Goal: Information Seeking & Learning: Learn about a topic

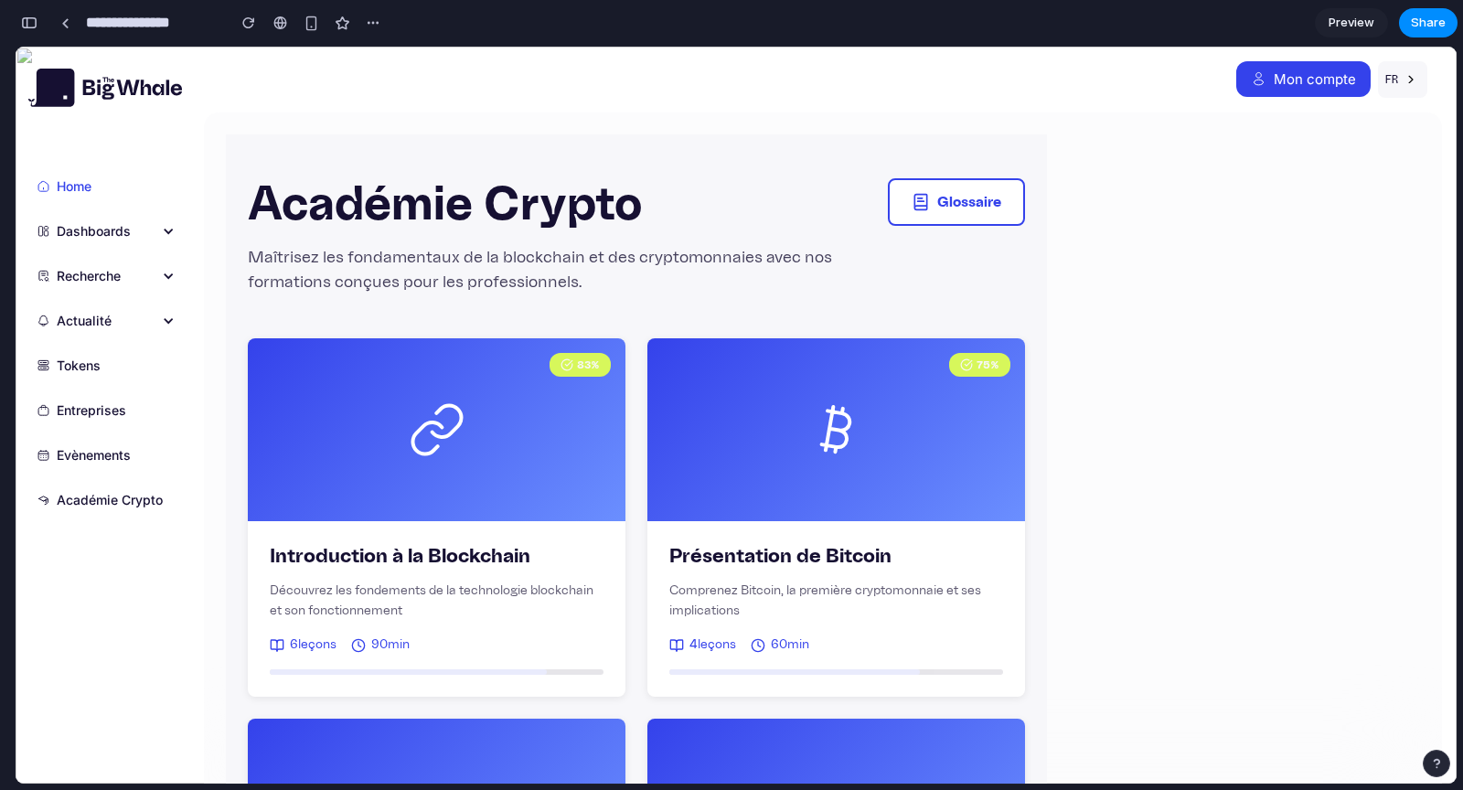
click at [1350, 25] on span "Preview" at bounding box center [1351, 23] width 46 height 18
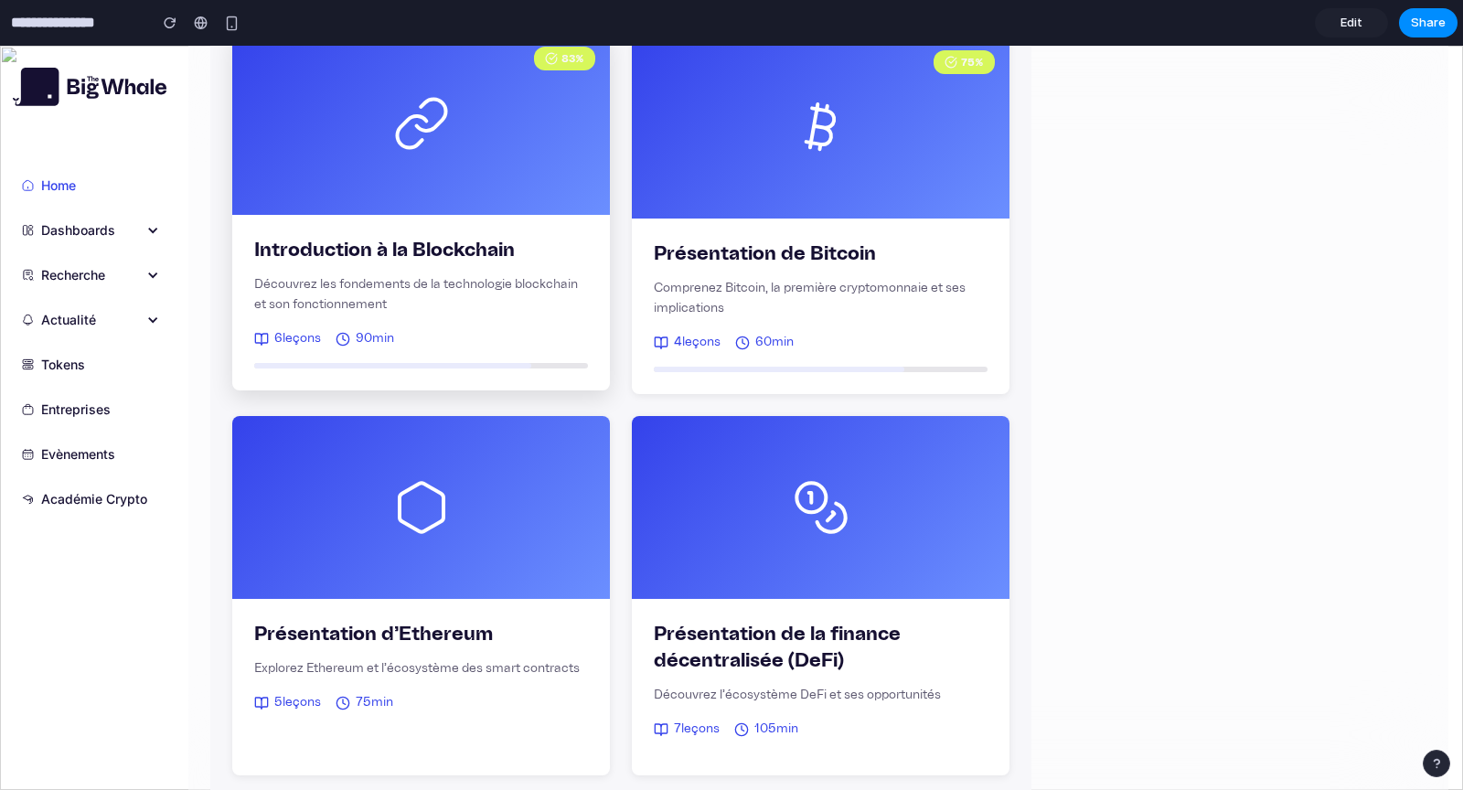
scroll to position [732, 0]
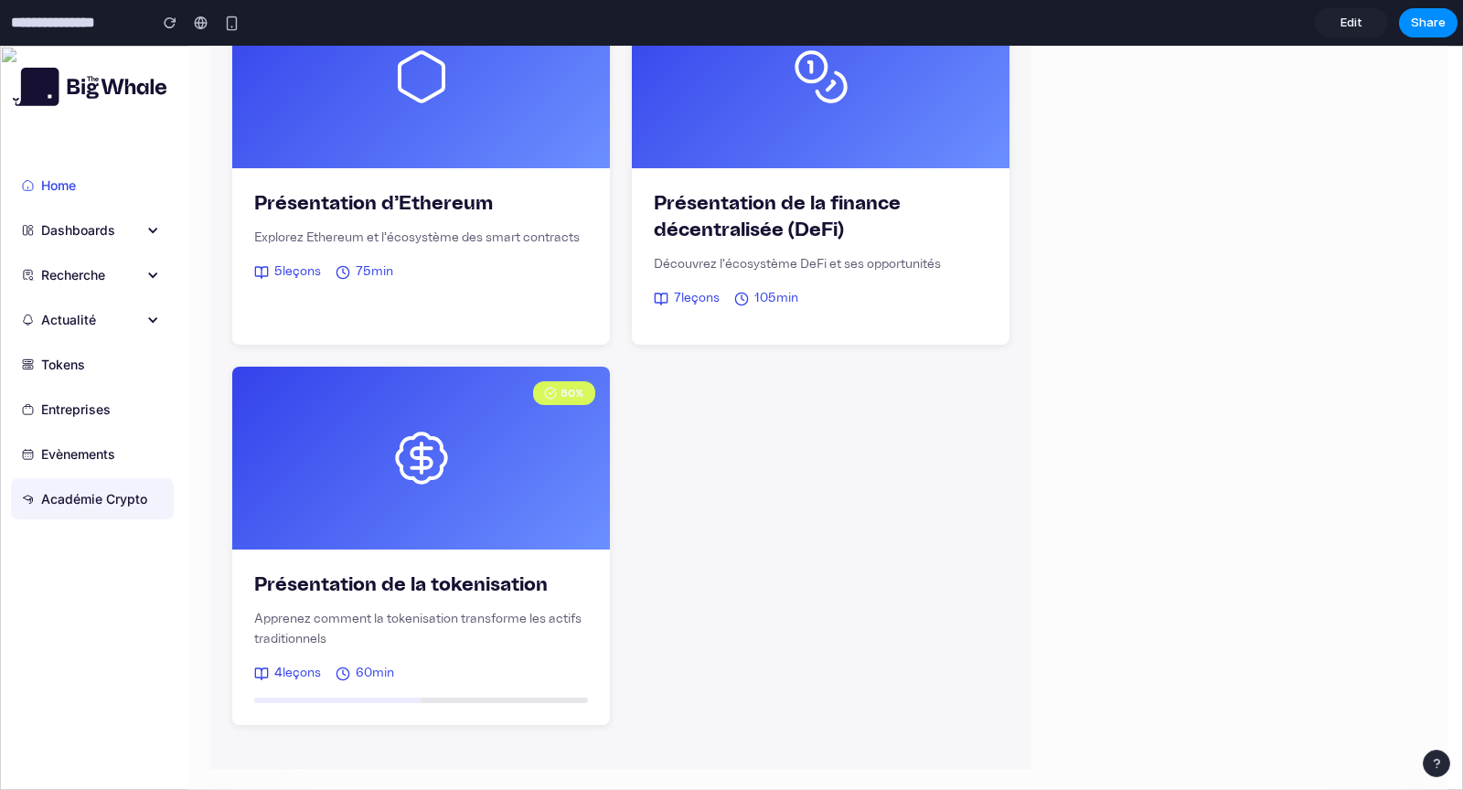
click at [88, 497] on div "Académie Crypto" at bounding box center [94, 498] width 106 height 19
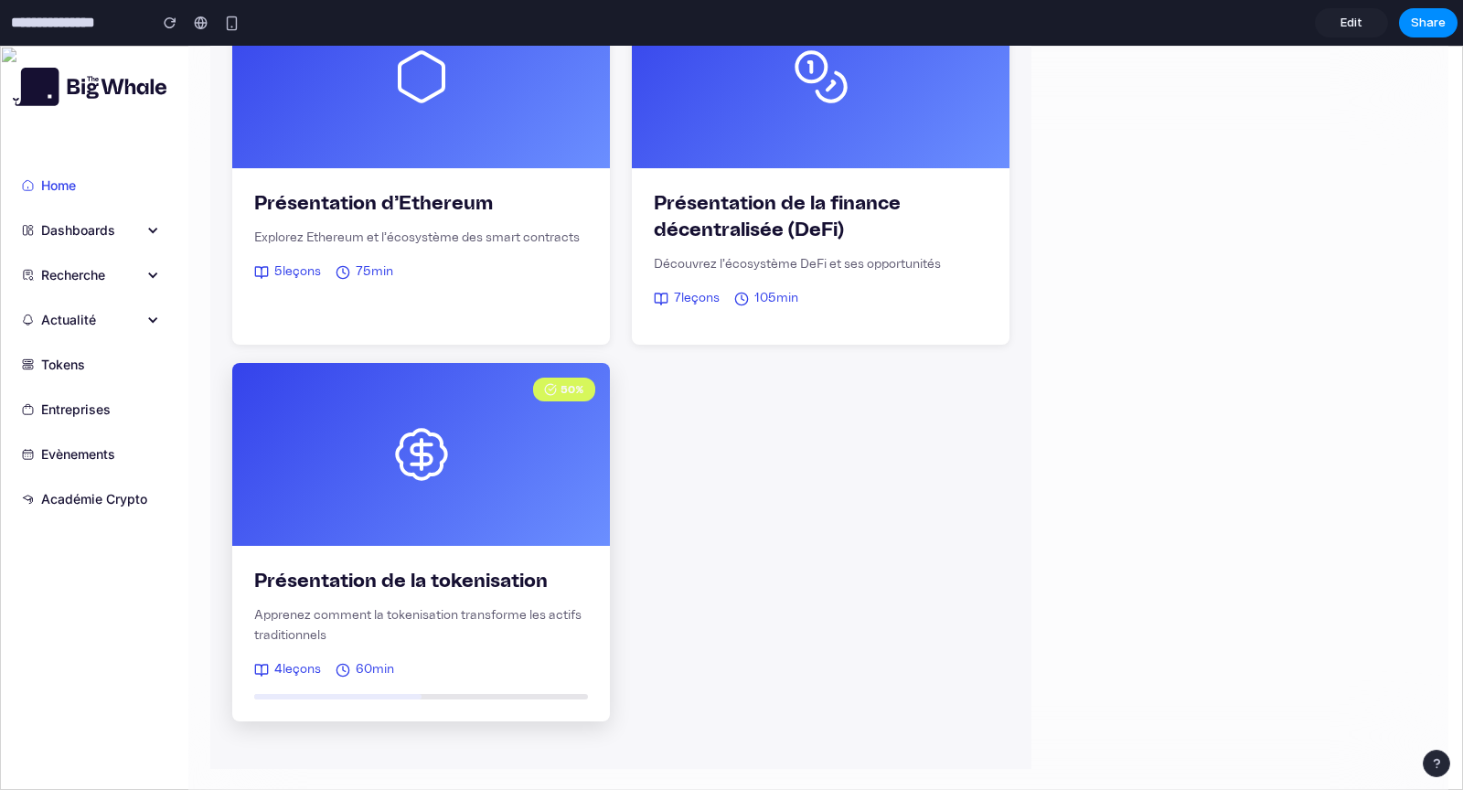
scroll to position [0, 0]
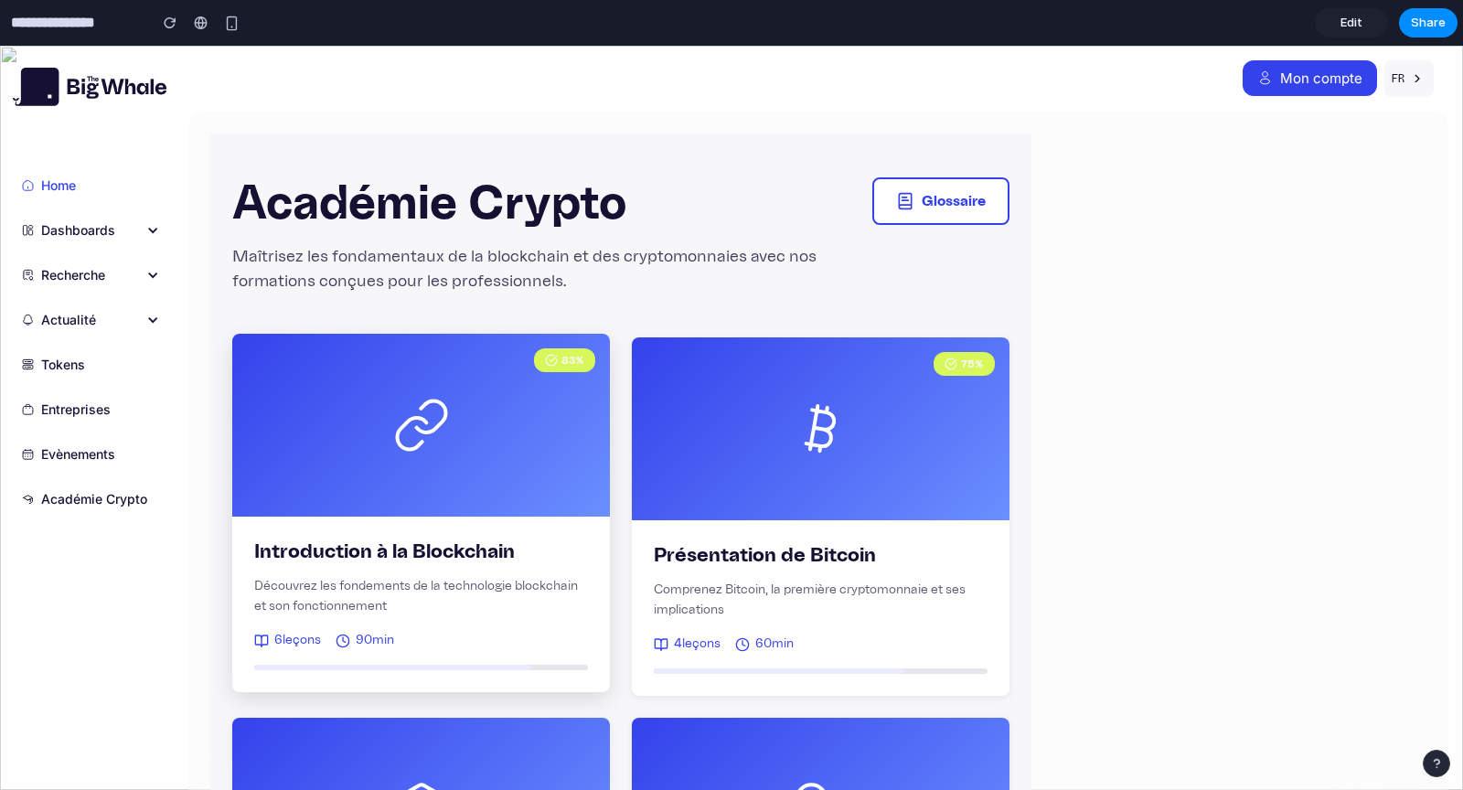
click at [524, 447] on div "83 %" at bounding box center [421, 425] width 378 height 183
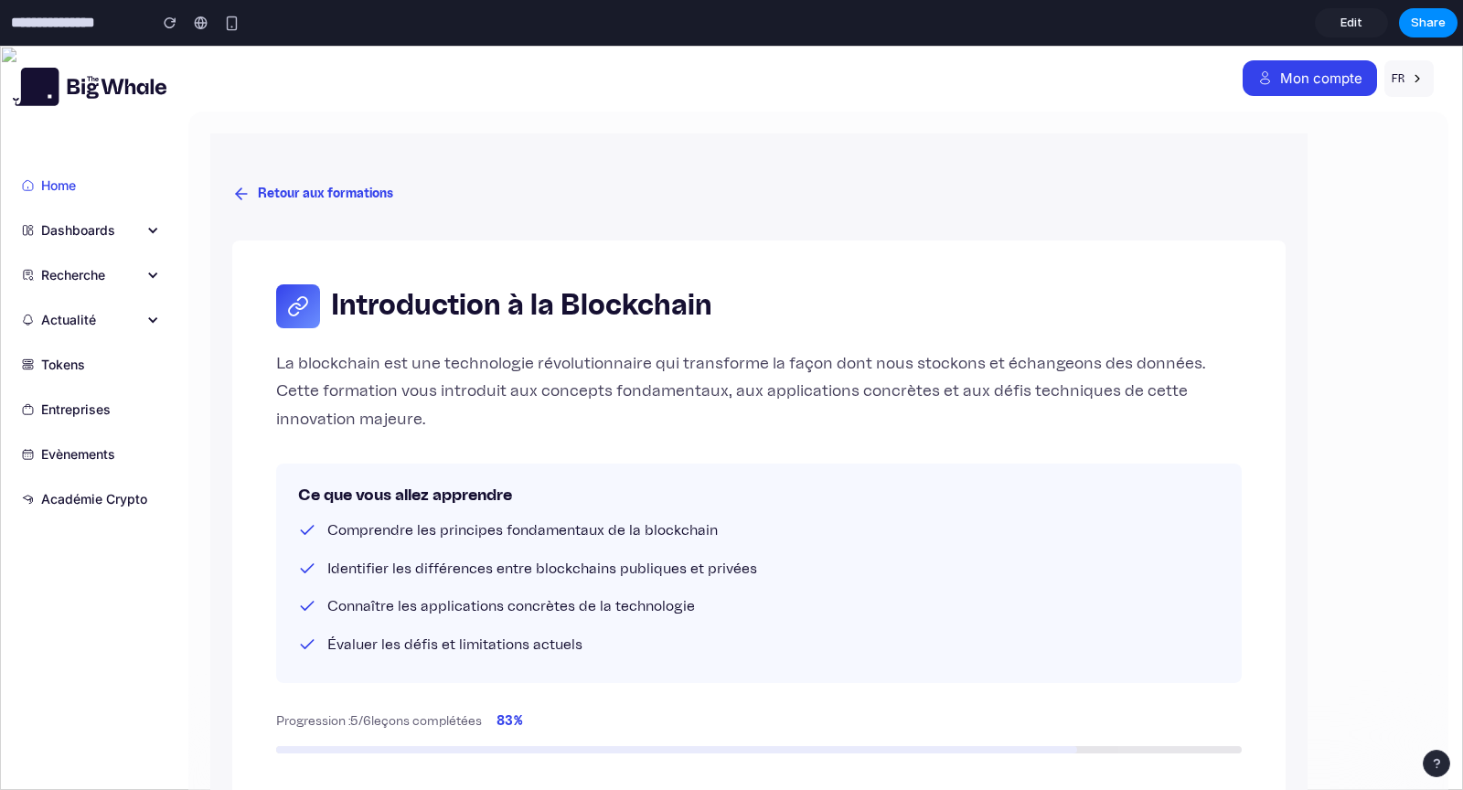
click at [282, 195] on button "Retour aux formations" at bounding box center [312, 194] width 161 height 34
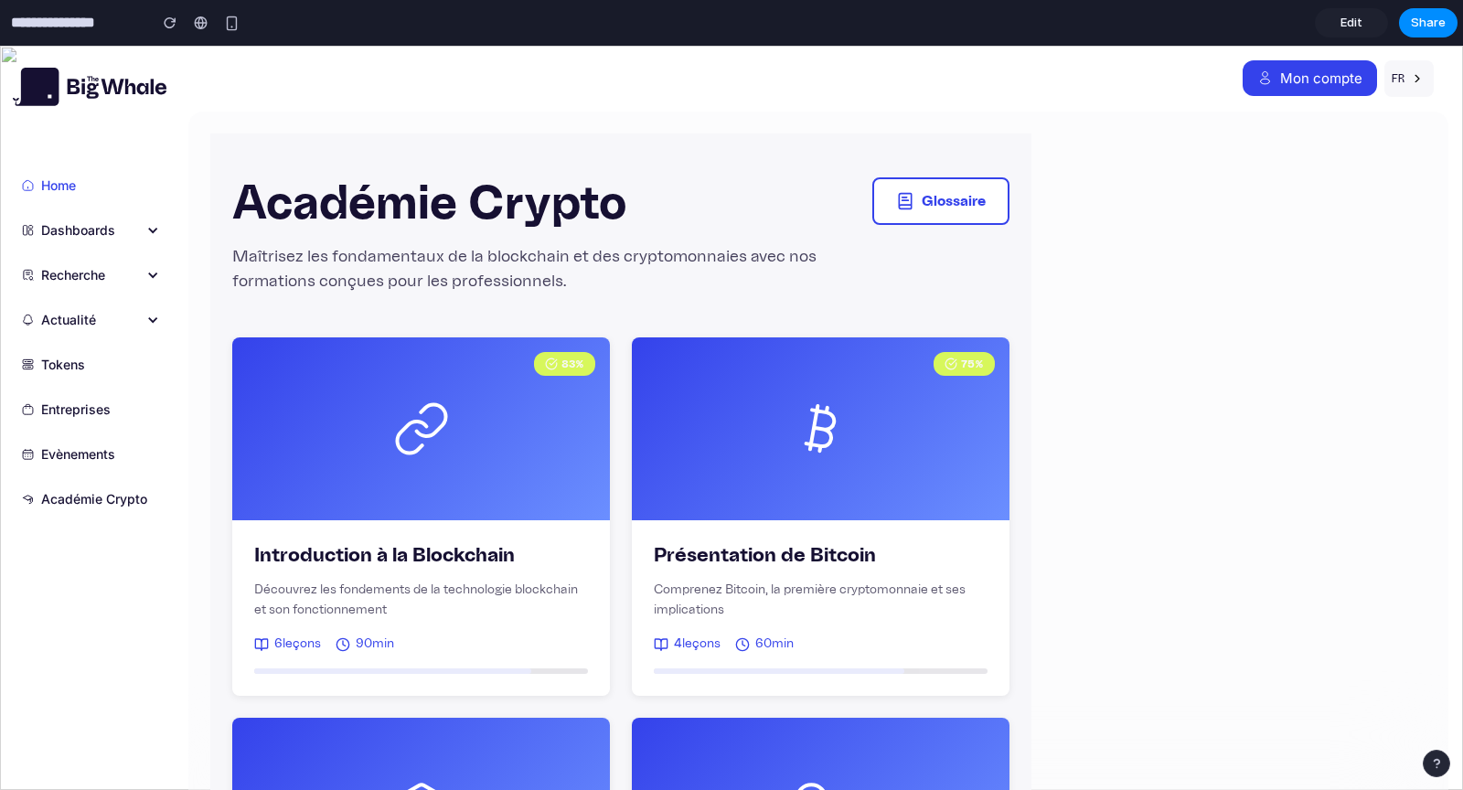
click at [5, 53] on div "Home Dashboards ETFs Ethereum Stablecoins Tokenisation TradFi x DeFi Recherche …" at bounding box center [94, 418] width 188 height 744
click at [164, 24] on div "button" at bounding box center [170, 22] width 13 height 13
click at [80, 24] on input "**********" at bounding box center [74, 22] width 134 height 33
click at [1321, 82] on div "Mon compte" at bounding box center [1321, 78] width 82 height 14
click at [240, 20] on button "button" at bounding box center [231, 22] width 27 height 27
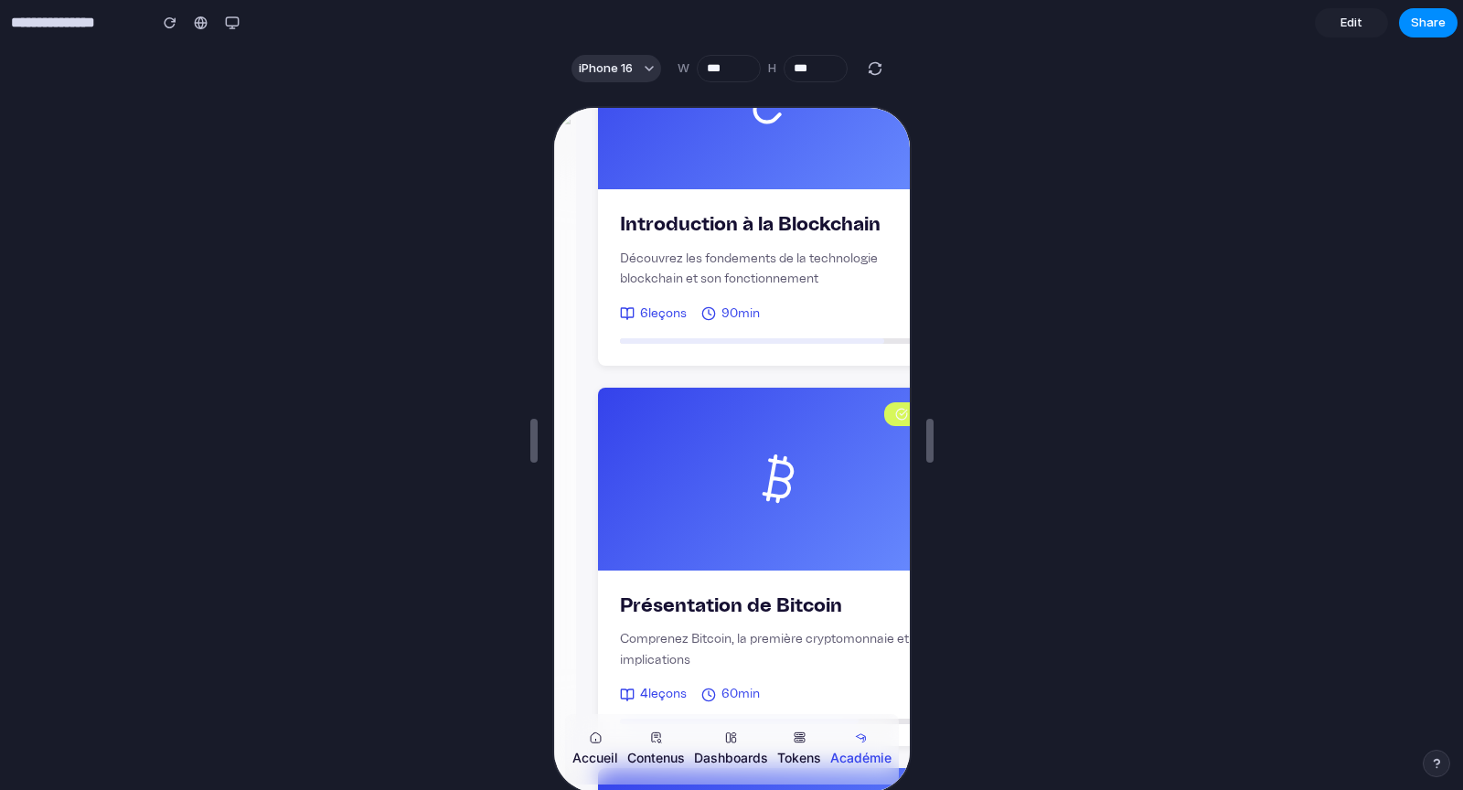
scroll to position [523, 0]
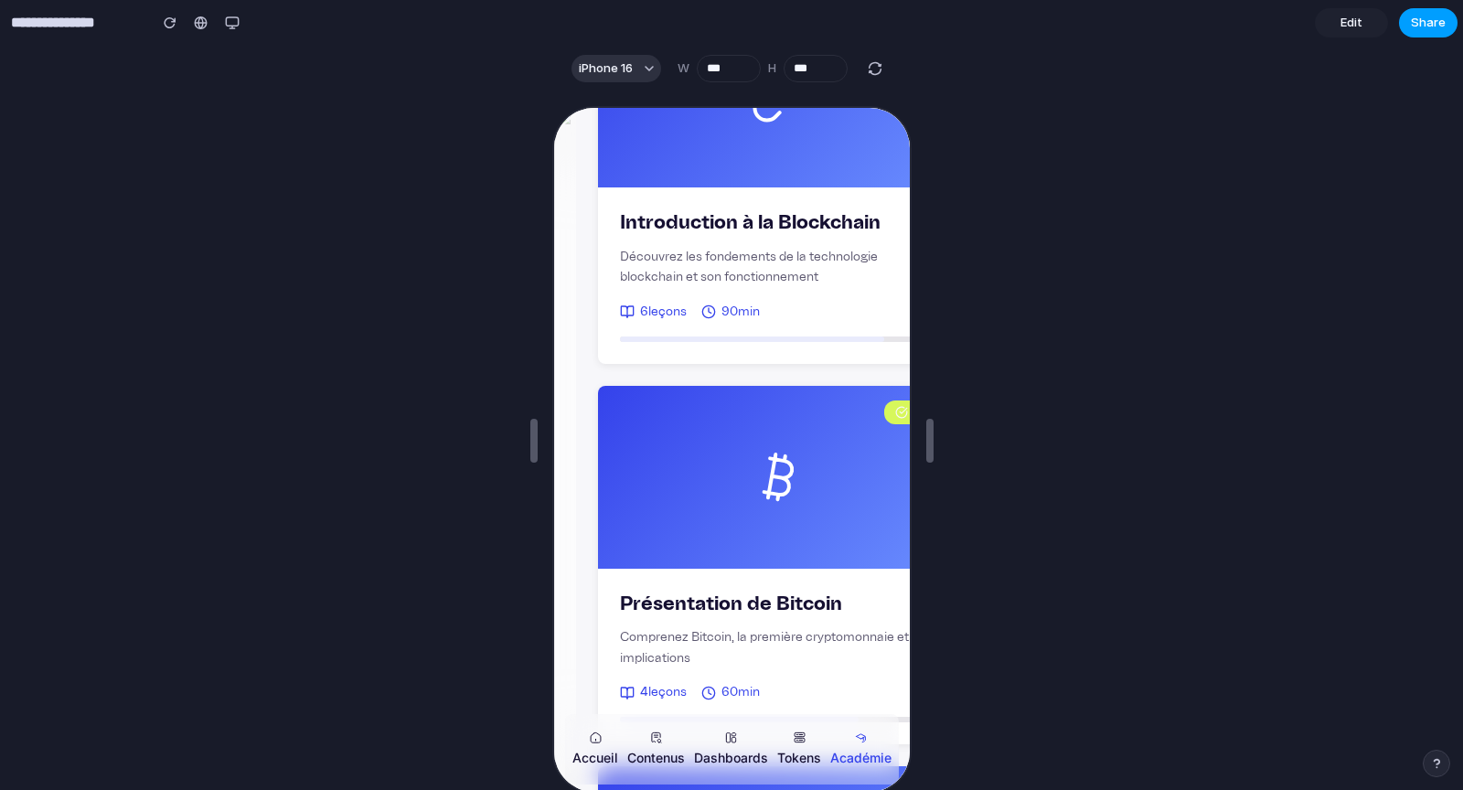
click at [1403, 26] on button "Share" at bounding box center [1428, 22] width 59 height 29
click at [233, 23] on div "Share ' Crypto Académie ' Invite [PERSON_NAME] Creator Anyone at The Big Whale …" at bounding box center [731, 395] width 1463 height 790
click at [231, 25] on div "button" at bounding box center [232, 23] width 15 height 15
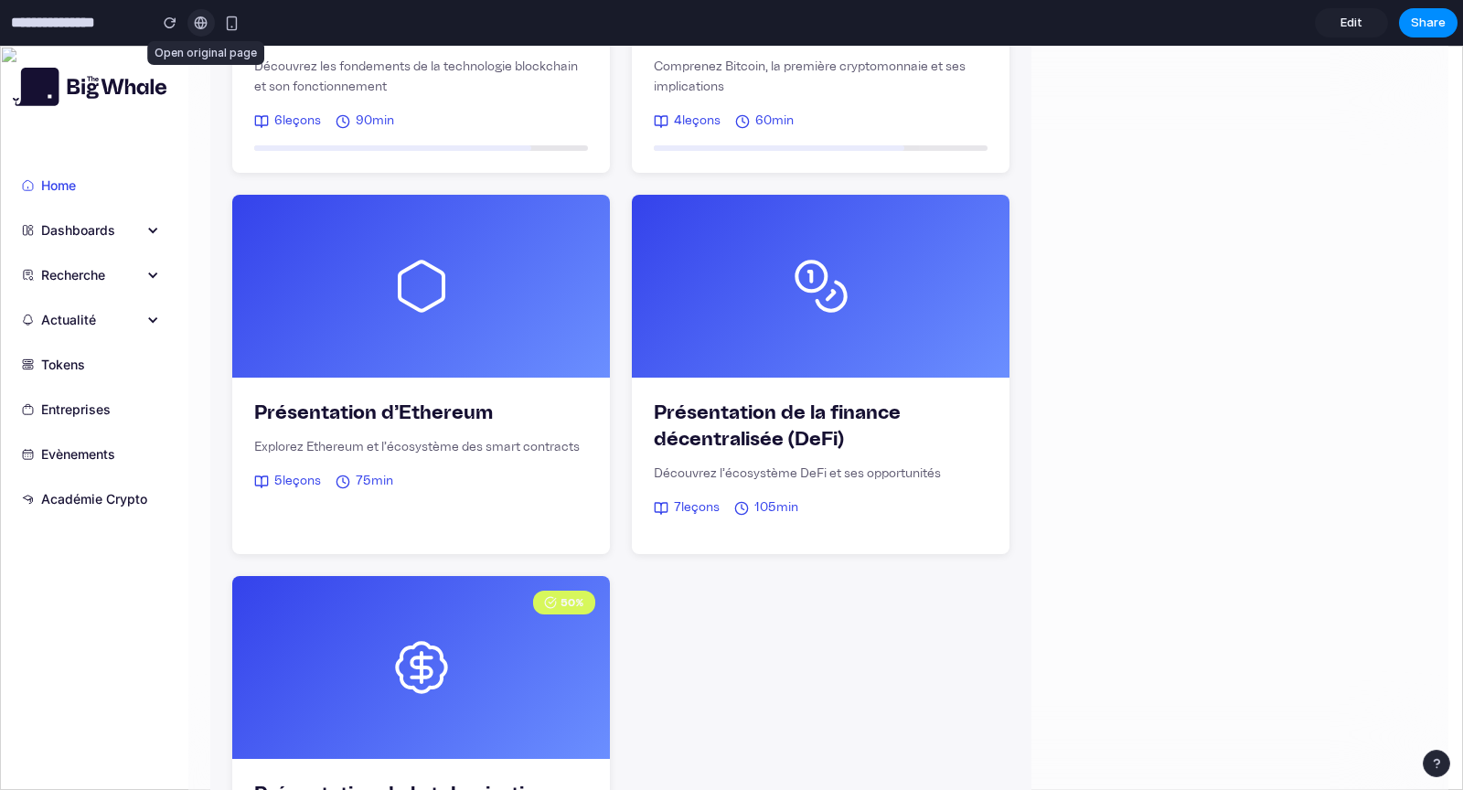
click at [197, 27] on div at bounding box center [201, 23] width 14 height 15
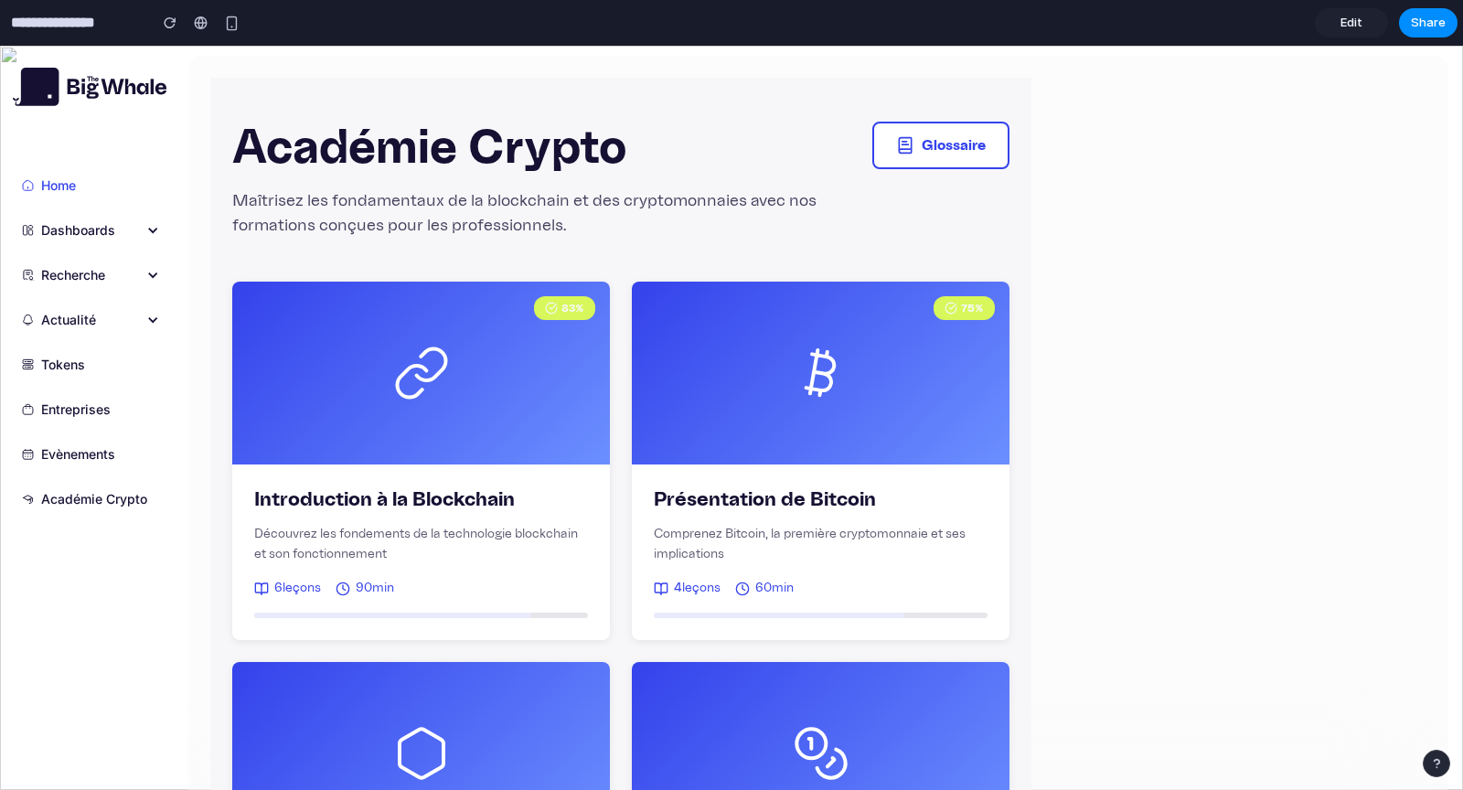
scroll to position [37, 0]
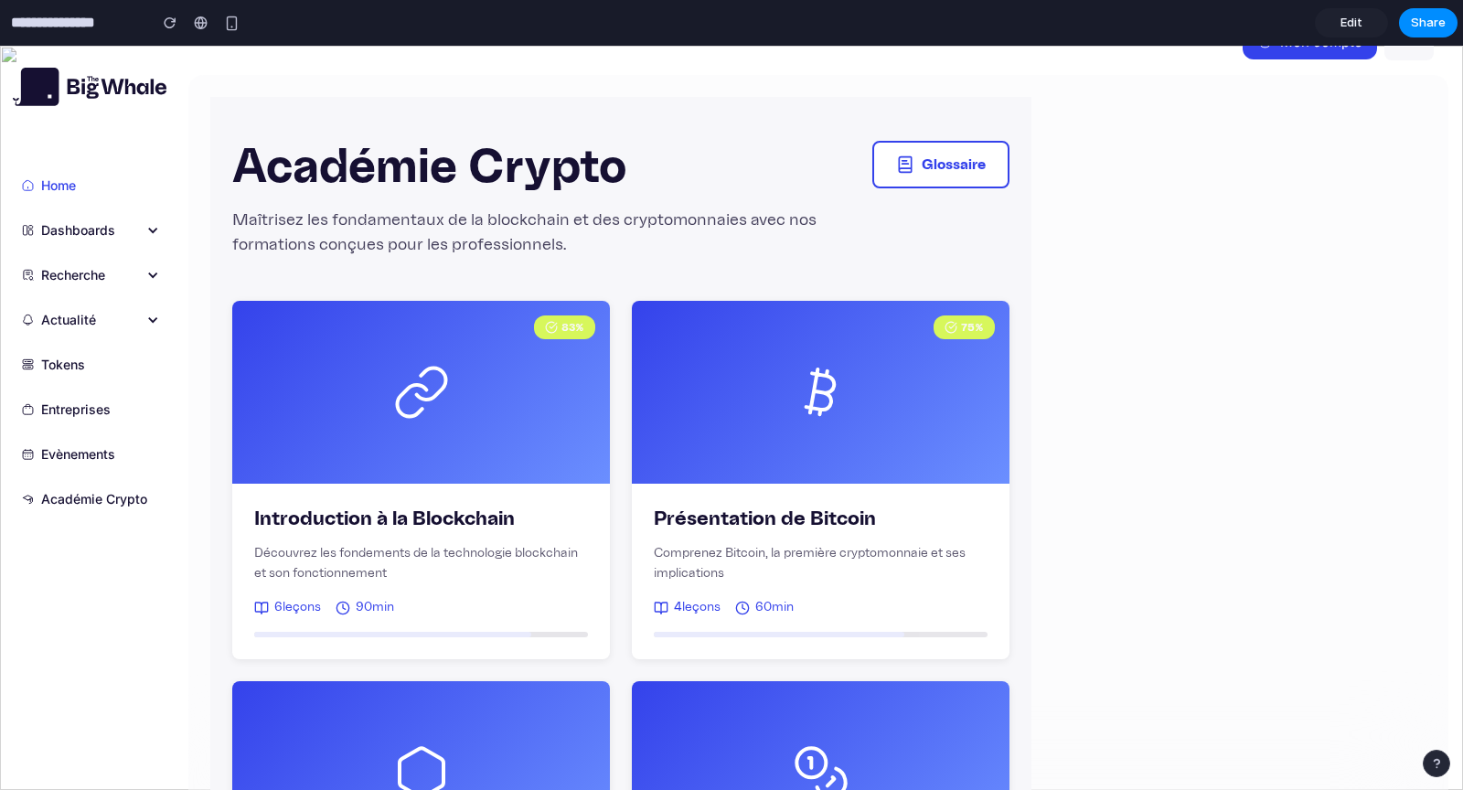
click at [133, 316] on div "Actualité" at bounding box center [92, 319] width 163 height 41
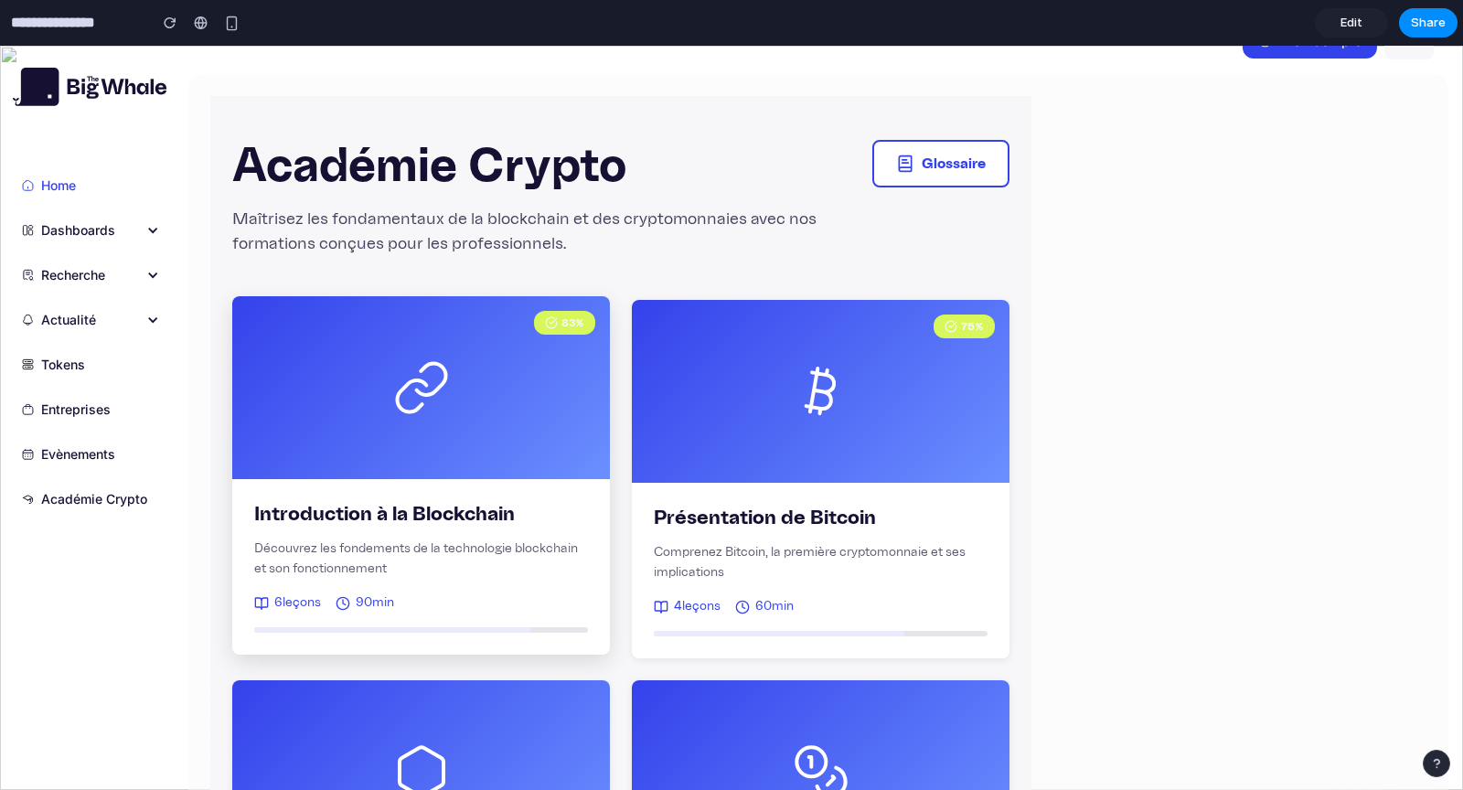
scroll to position [5, 0]
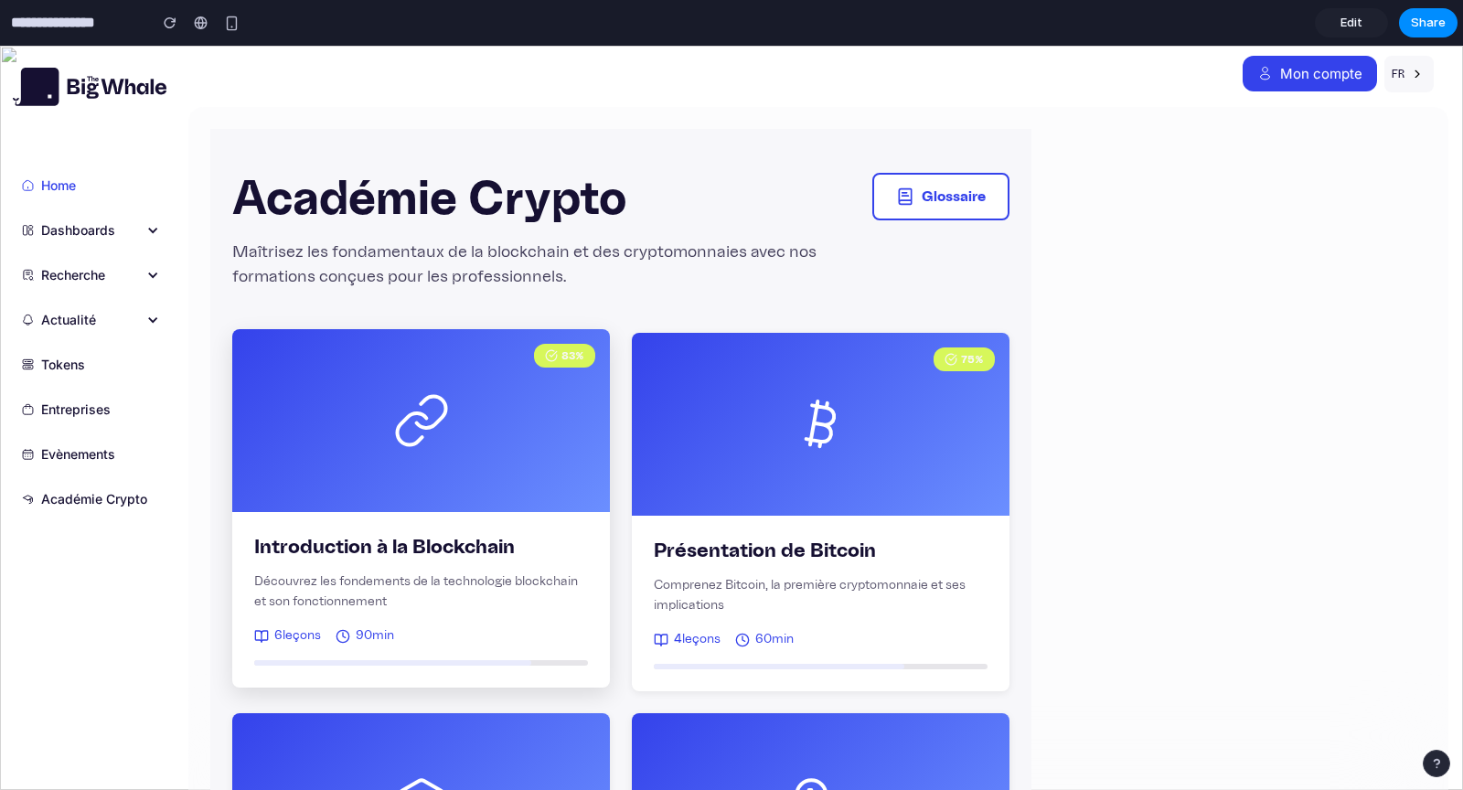
click at [275, 489] on div "83 %" at bounding box center [421, 420] width 378 height 183
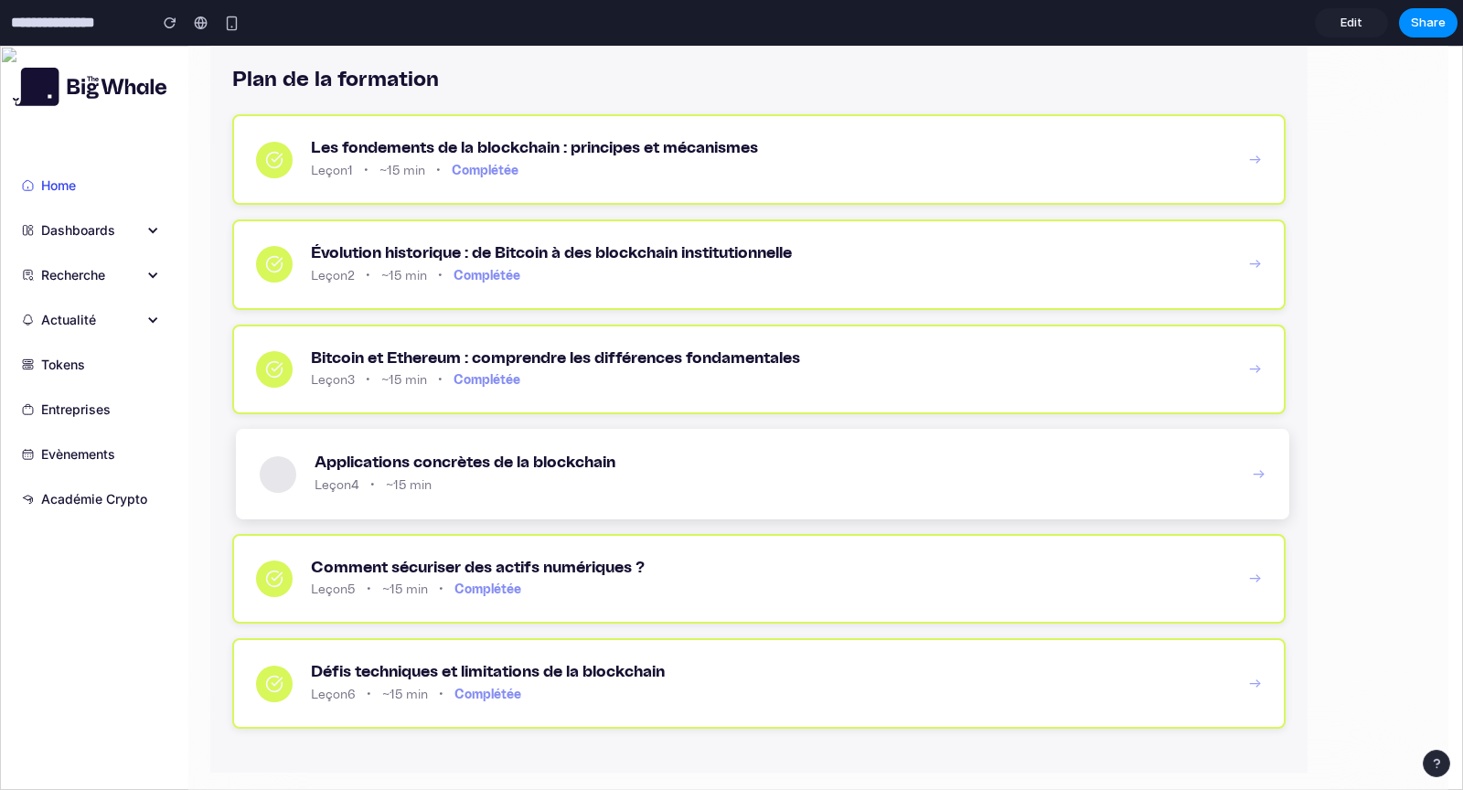
scroll to position [759, 0]
click at [547, 483] on div "Leçon 4 • ~15 min" at bounding box center [774, 486] width 920 height 19
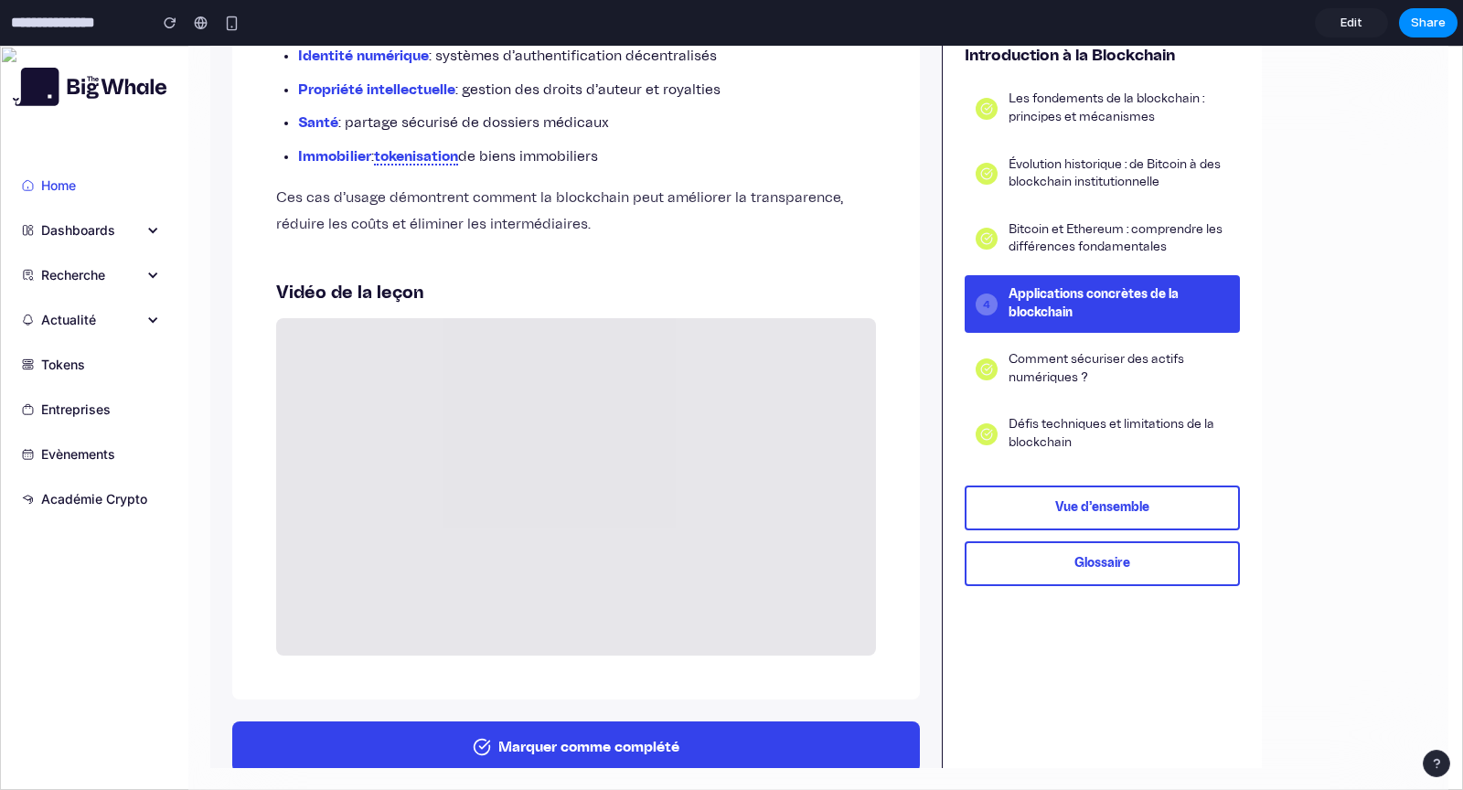
scroll to position [547, 0]
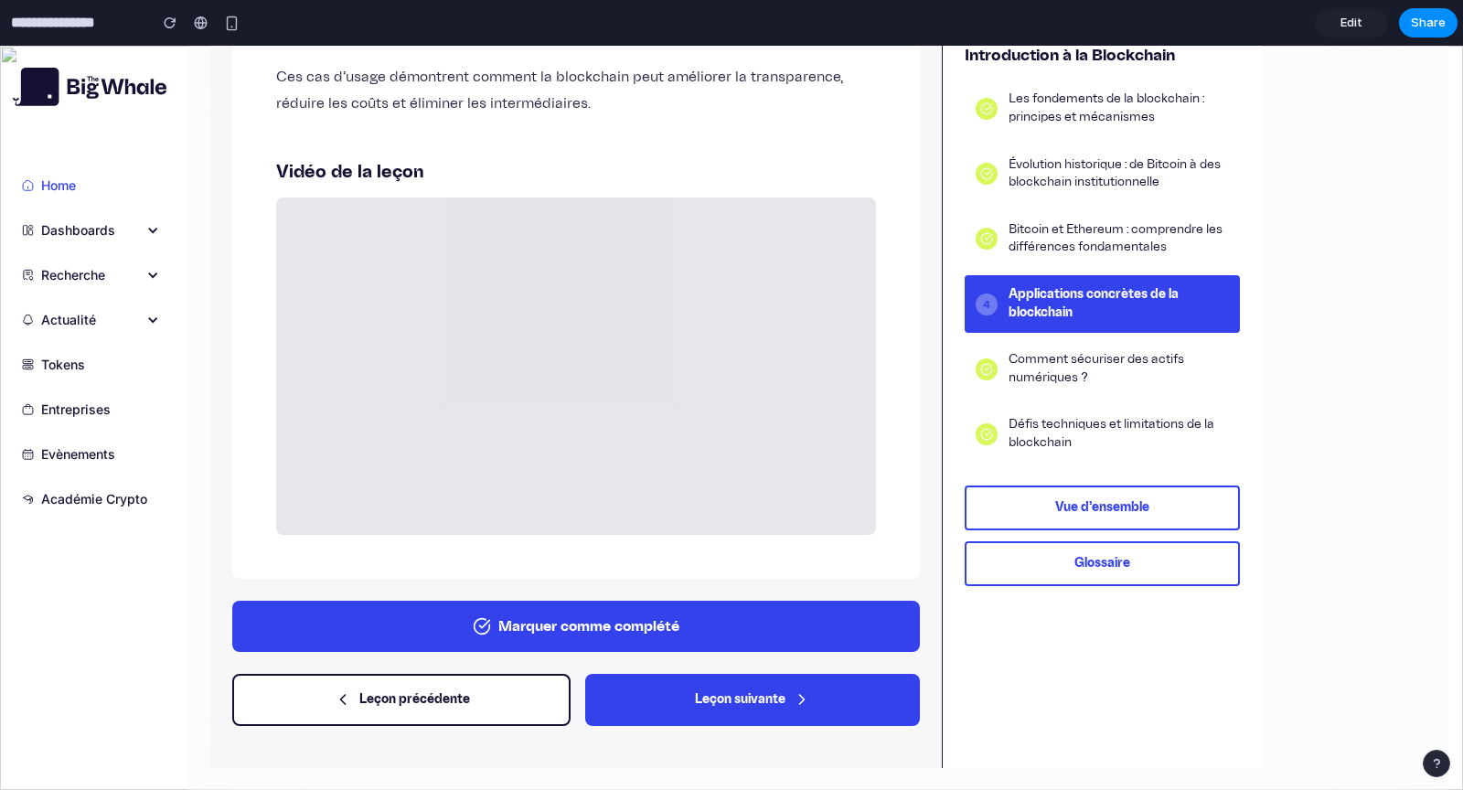
click at [612, 632] on button "Marquer comme complété" at bounding box center [575, 626] width 687 height 51
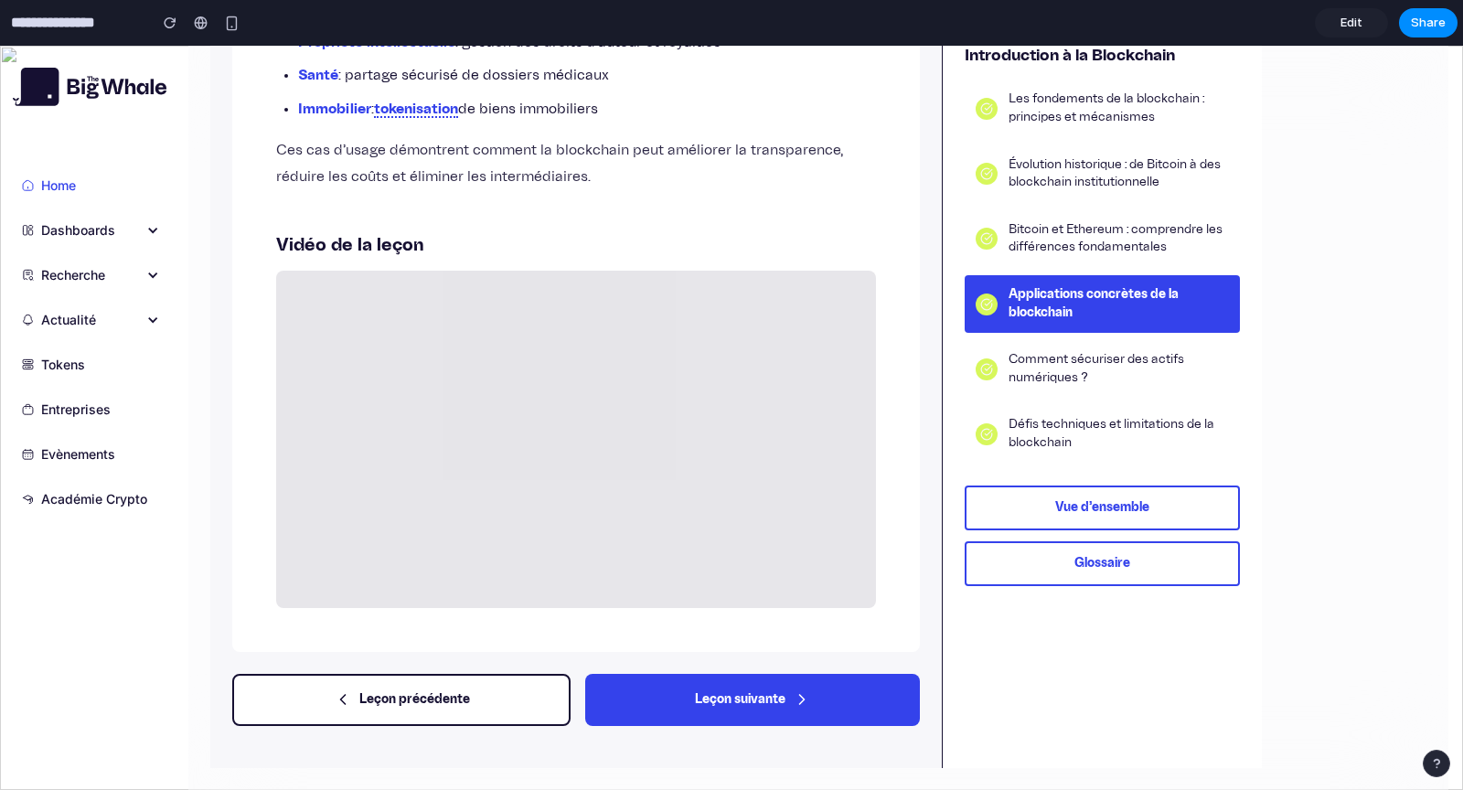
scroll to position [0, 0]
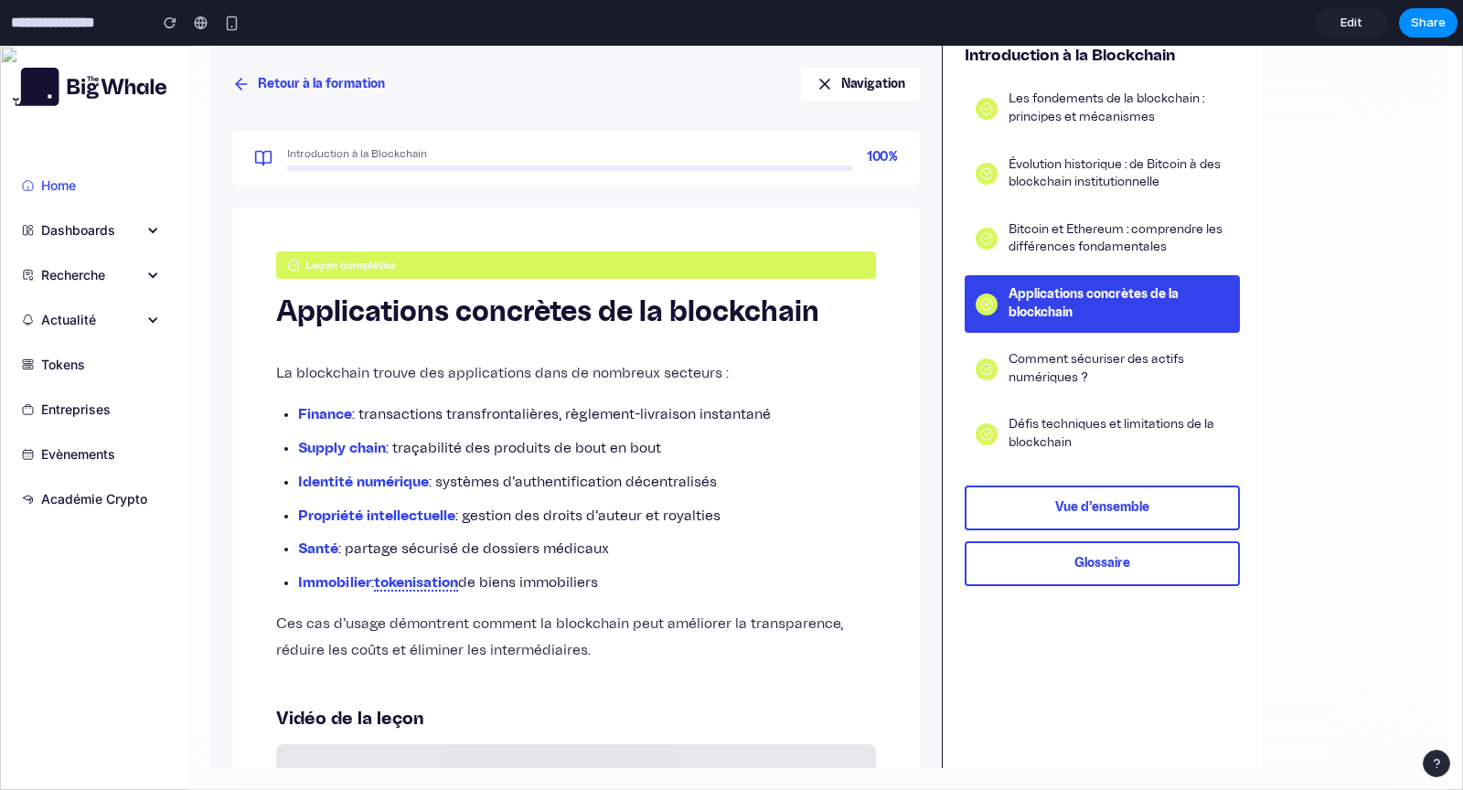
click at [1041, 571] on button "Glossaire" at bounding box center [1101, 563] width 275 height 45
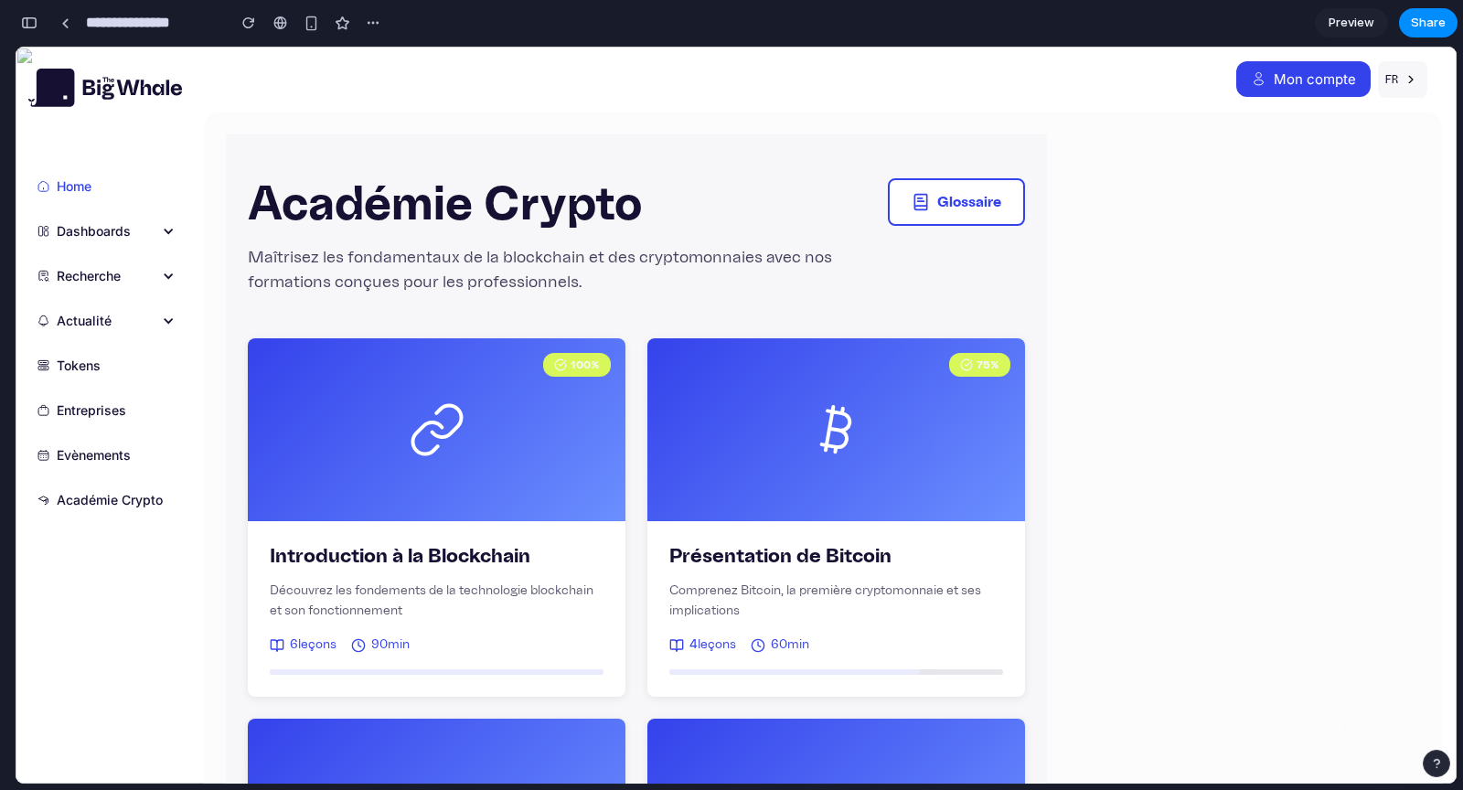
scroll to position [8839, 0]
click at [29, 22] on div "button" at bounding box center [29, 22] width 16 height 13
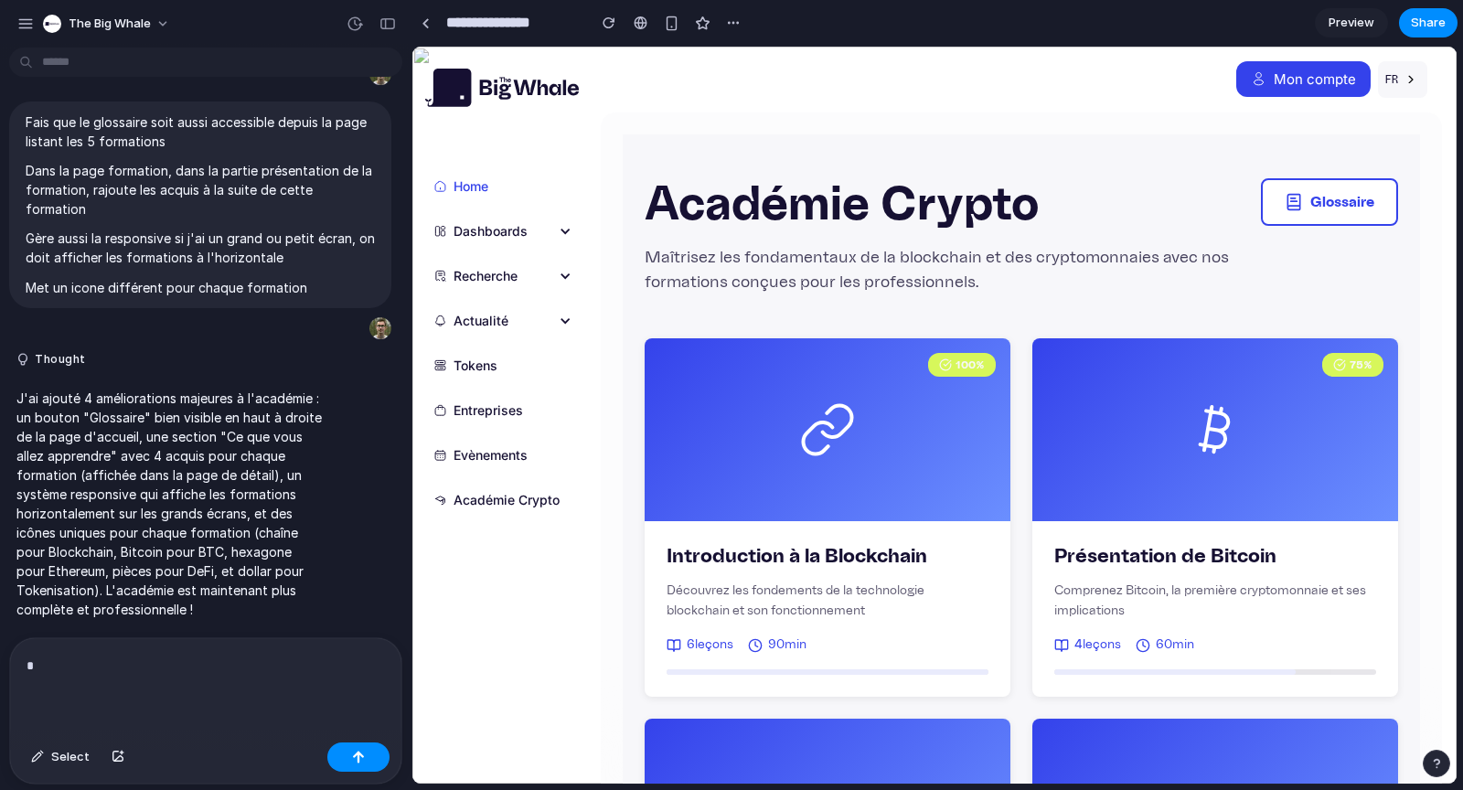
scroll to position [0, 0]
click at [57, 25] on div "button" at bounding box center [52, 24] width 18 height 18
click at [765, 114] on div "Settings Invite members Change theme Sign out" at bounding box center [731, 395] width 1463 height 790
click at [425, 19] on div at bounding box center [425, 23] width 8 height 10
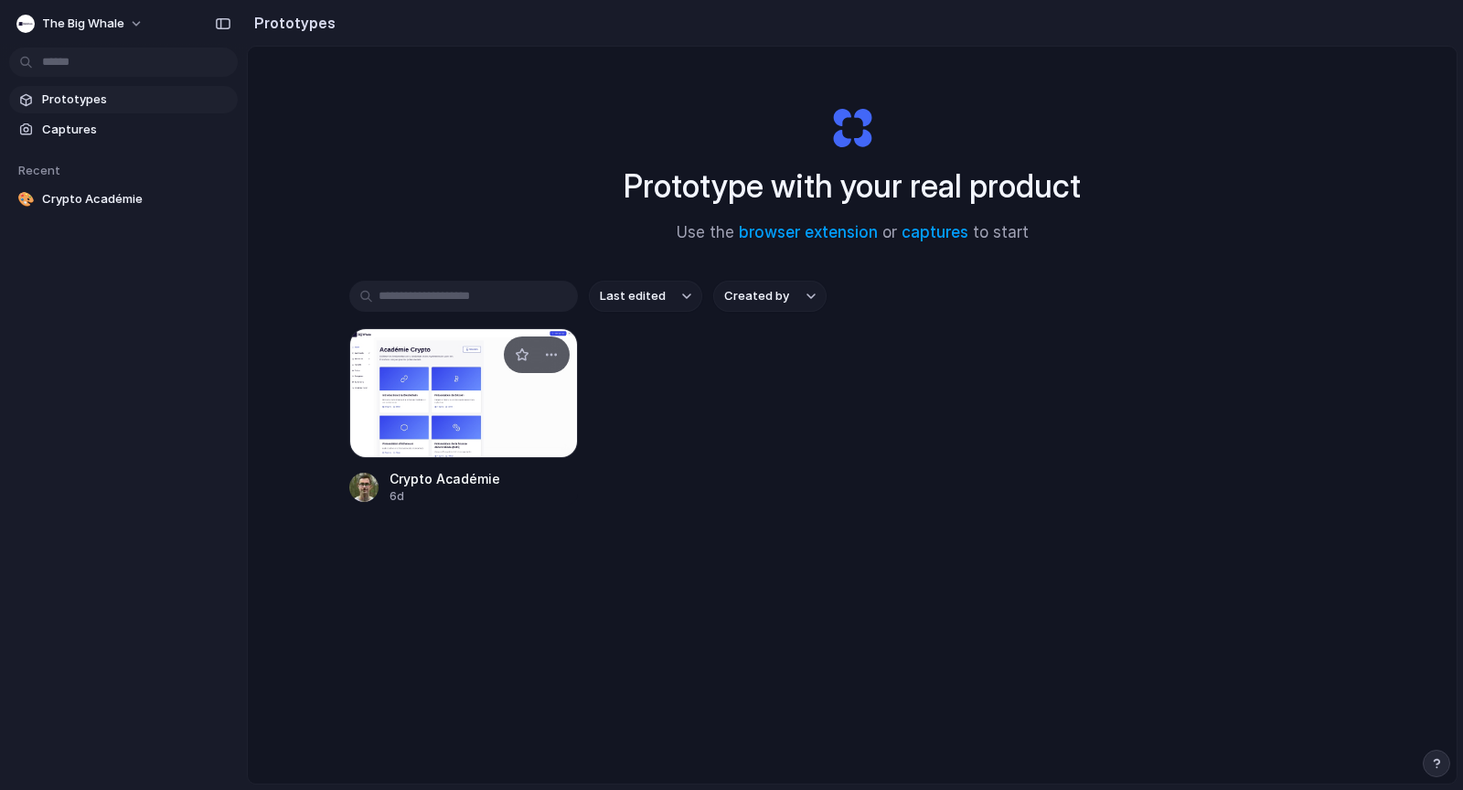
click at [484, 396] on div at bounding box center [463, 393] width 229 height 130
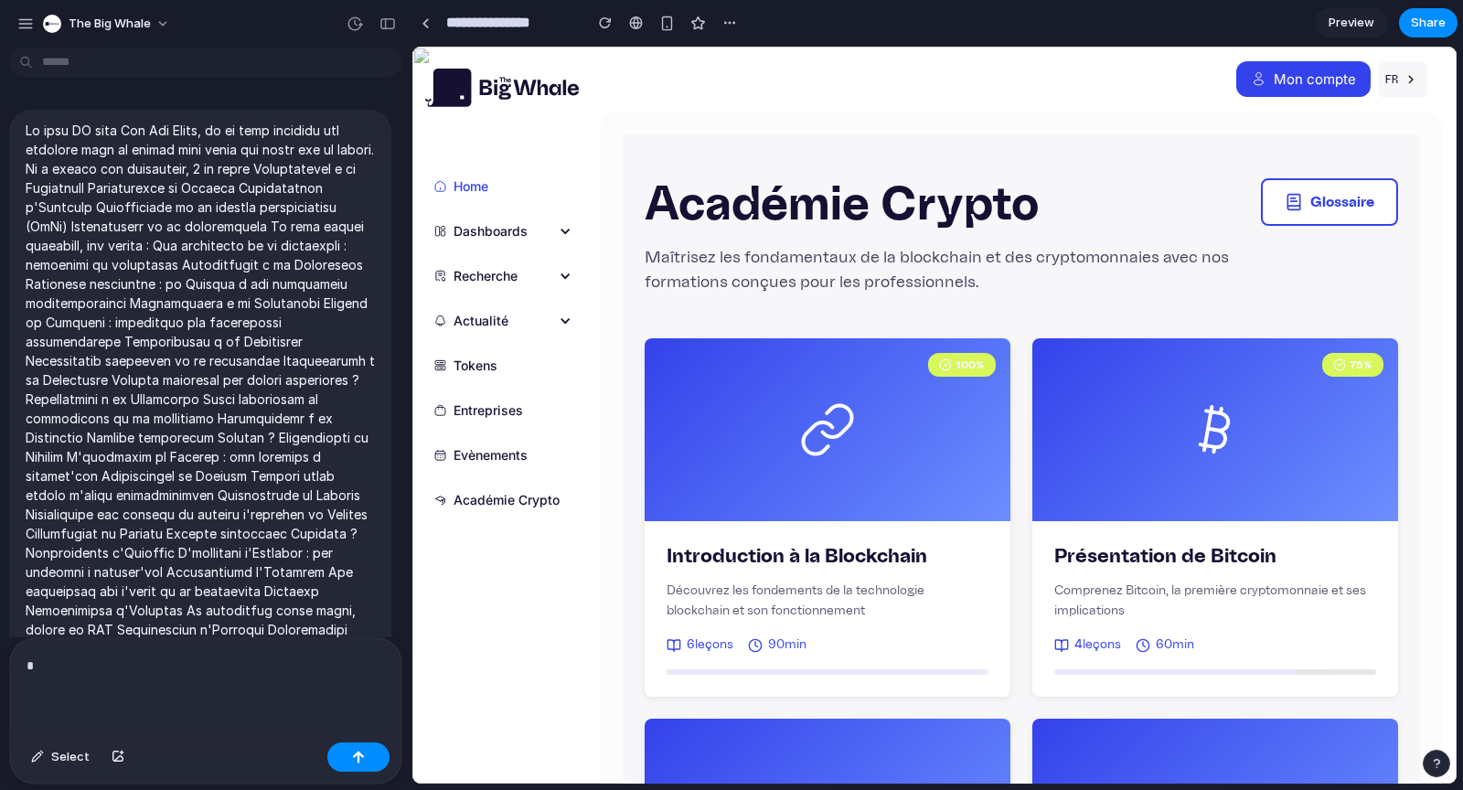
scroll to position [5139, 0]
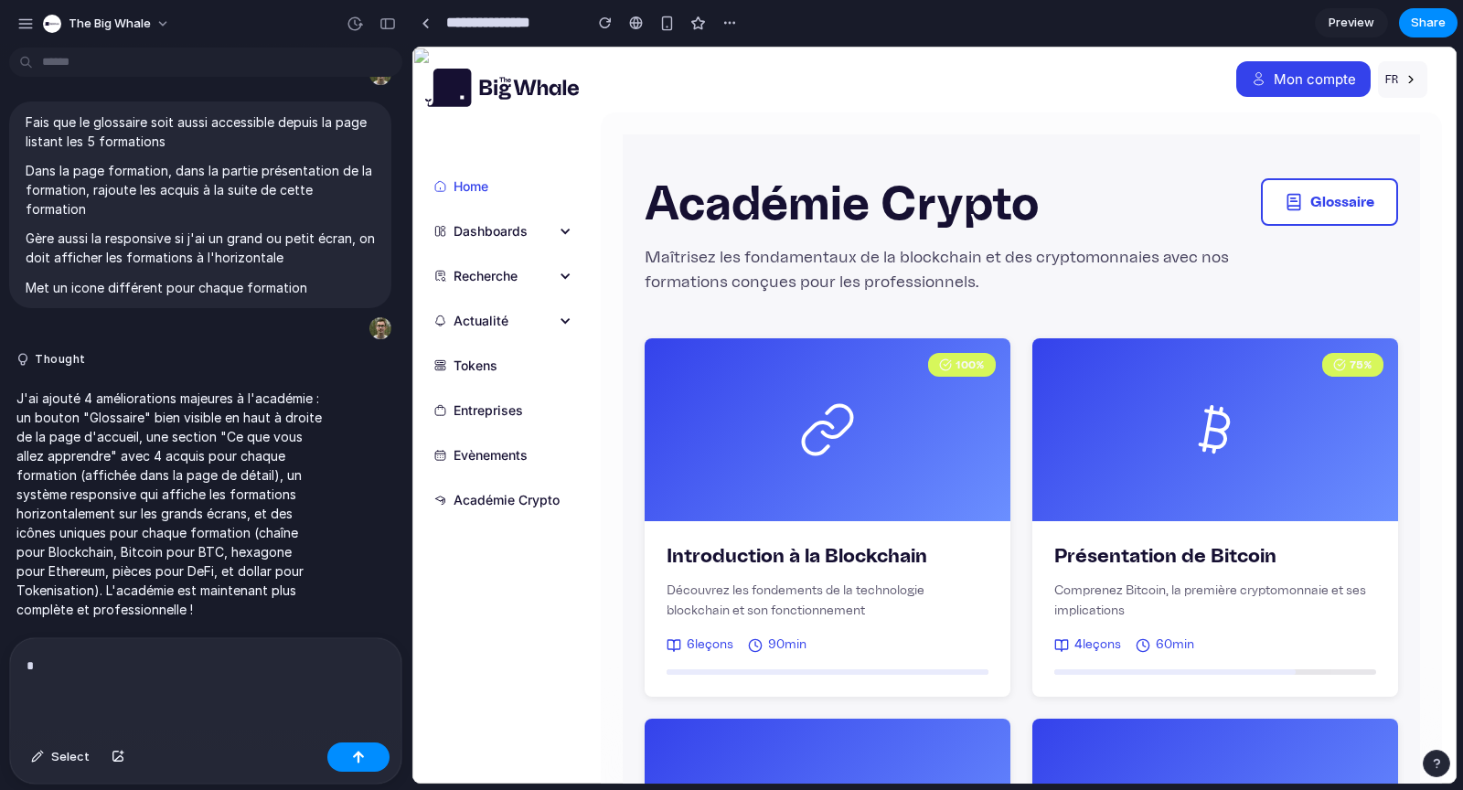
click at [1376, 22] on link "Preview" at bounding box center [1351, 22] width 73 height 29
